Goal: Task Accomplishment & Management: Contribute content

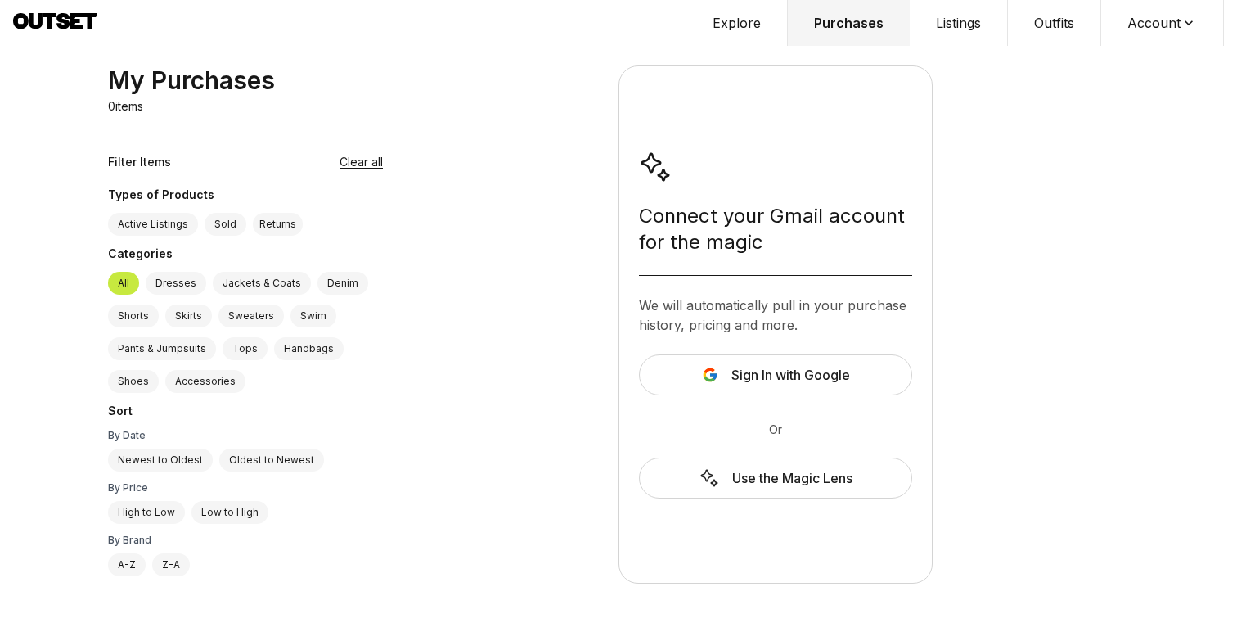
click at [791, 479] on div "Use the Magic Lens" at bounding box center [775, 477] width 273 height 41
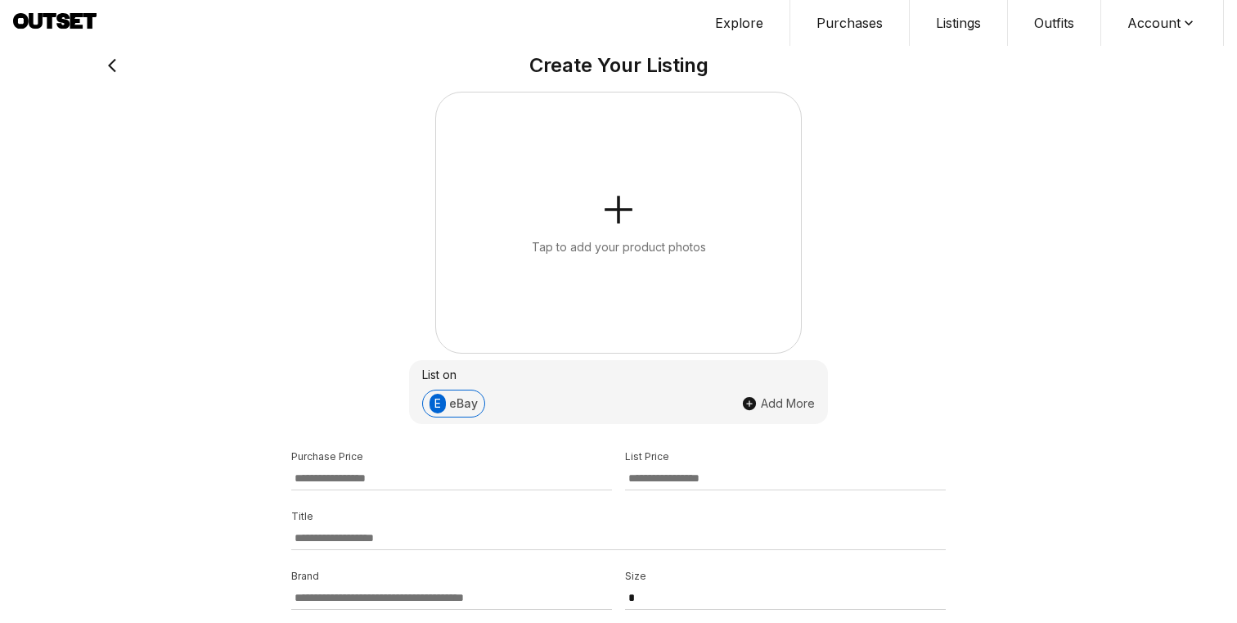
click at [558, 263] on button "Tap to add your product photos" at bounding box center [618, 222] width 365 height 260
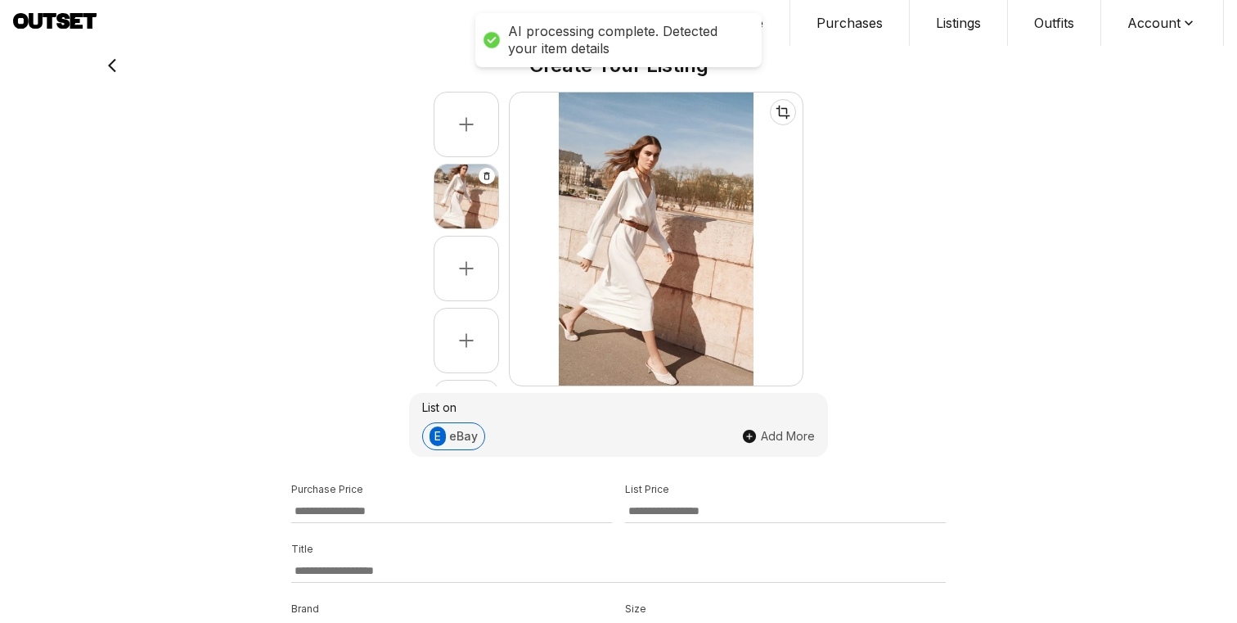
select select "*******"
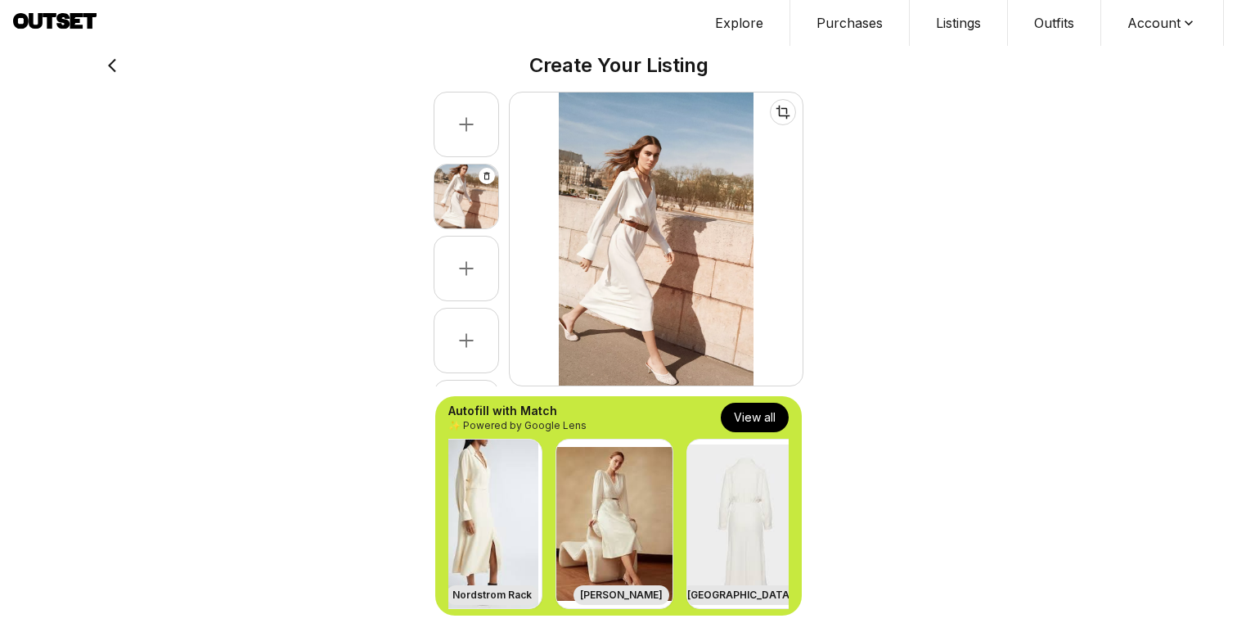
scroll to position [0, 1026]
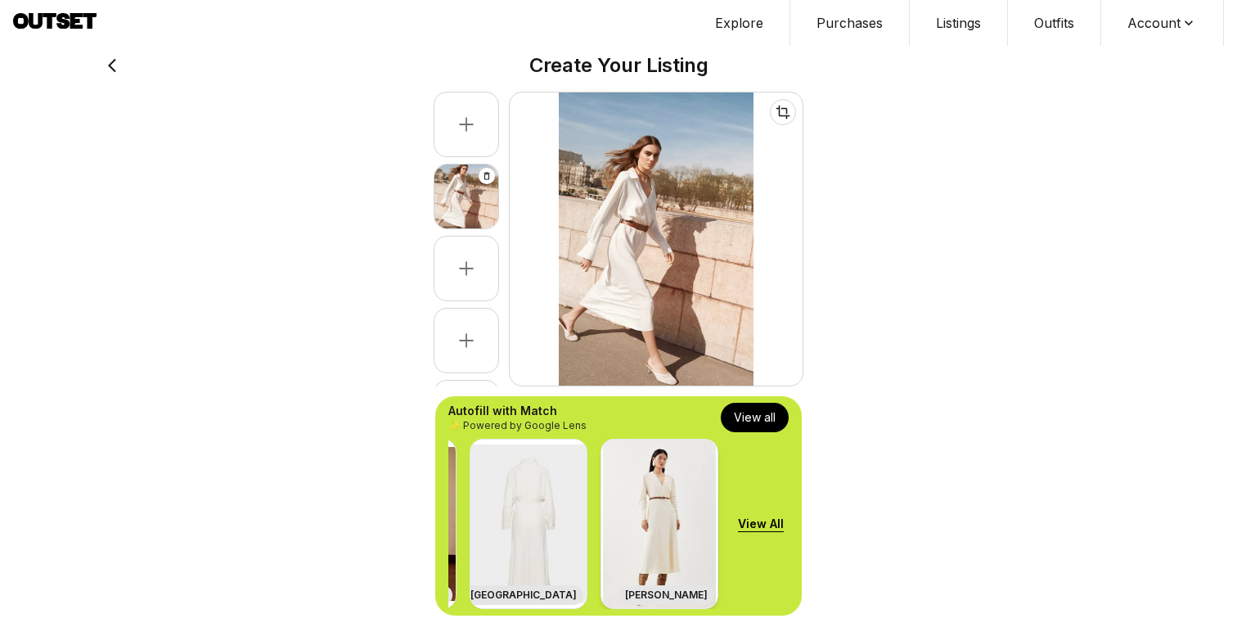
click at [657, 515] on img at bounding box center [659, 523] width 116 height 169
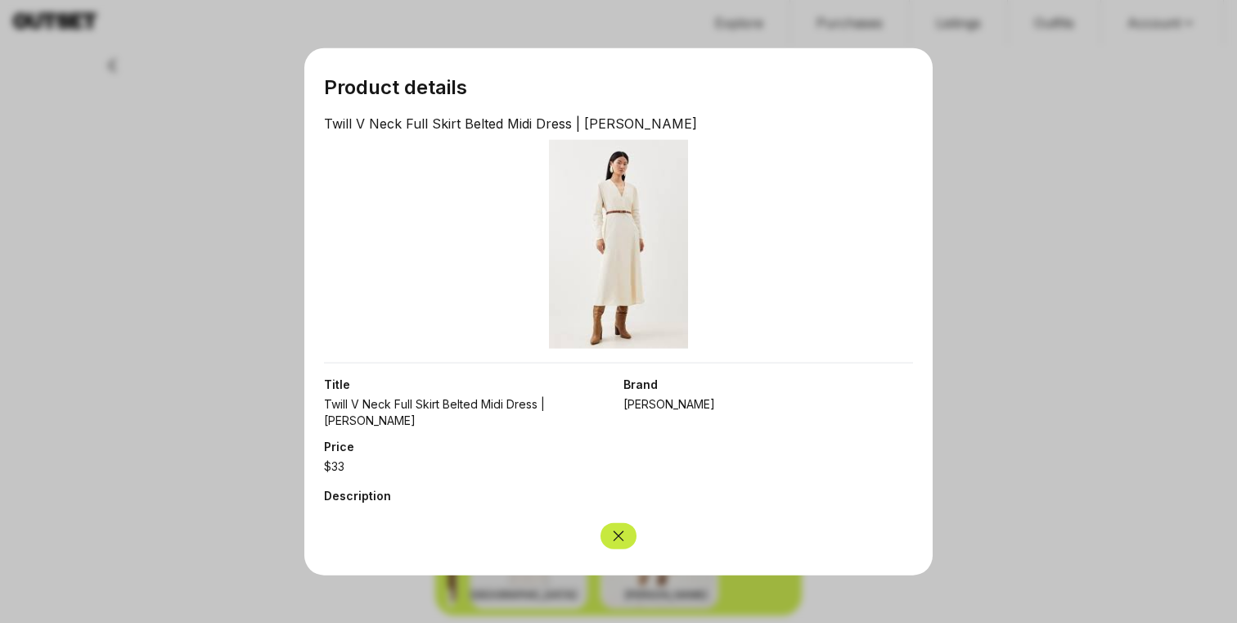
scroll to position [20, 0]
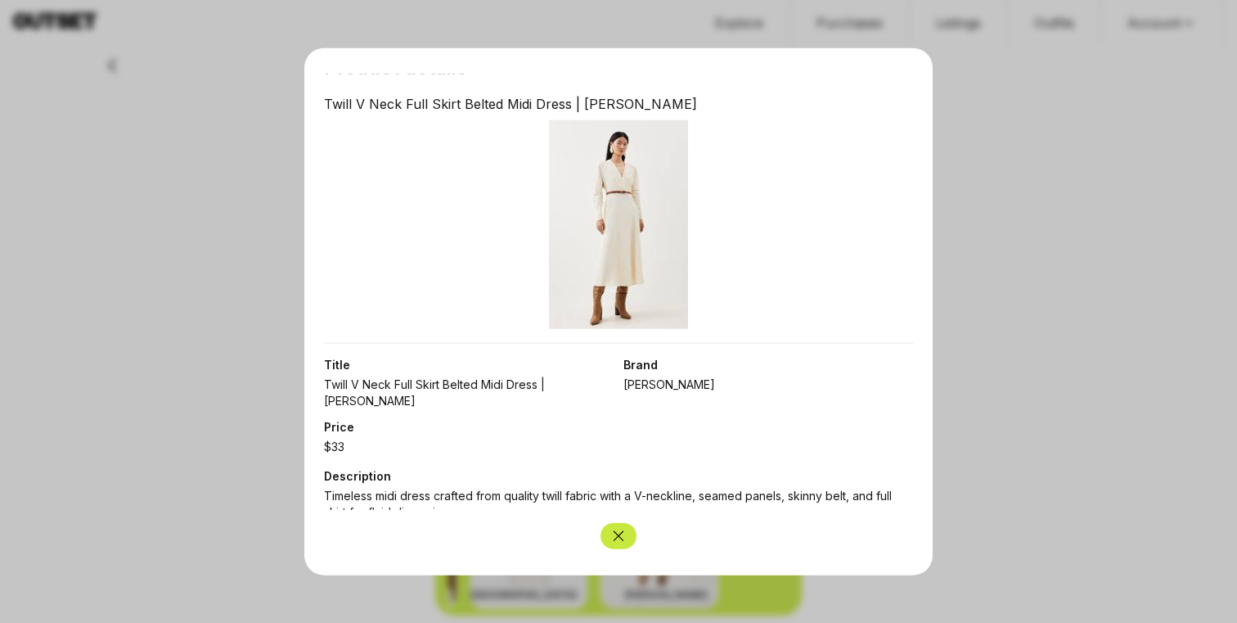
click at [613, 529] on icon "Close" at bounding box center [618, 536] width 16 height 16
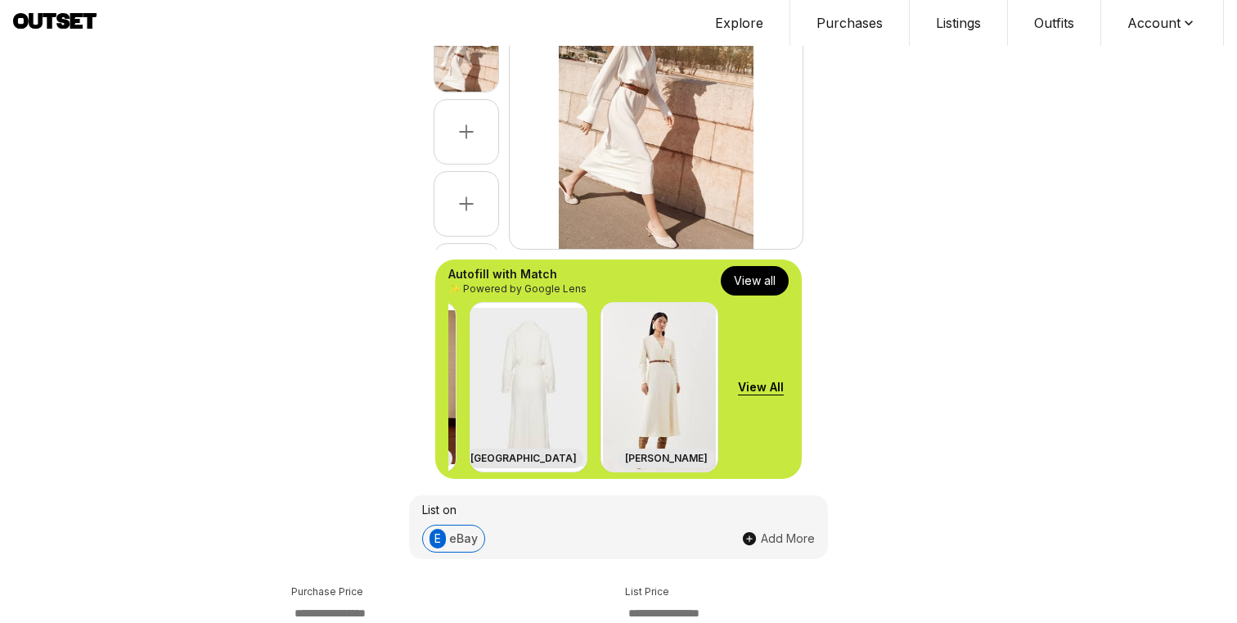
scroll to position [146, 0]
